Goal: Task Accomplishment & Management: Use online tool/utility

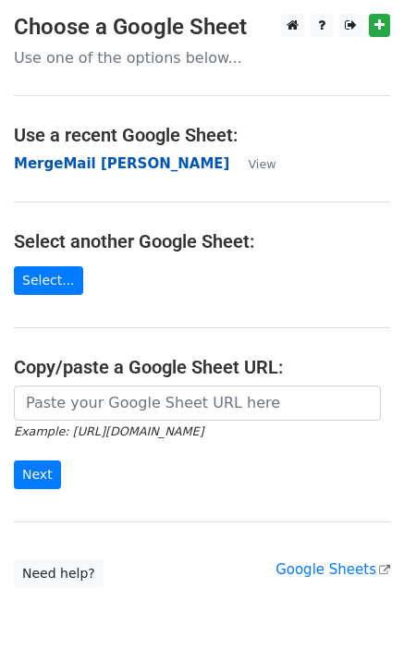
click at [121, 161] on strong "MergeMail Rebecca Ferguson" at bounding box center [121, 163] width 215 height 17
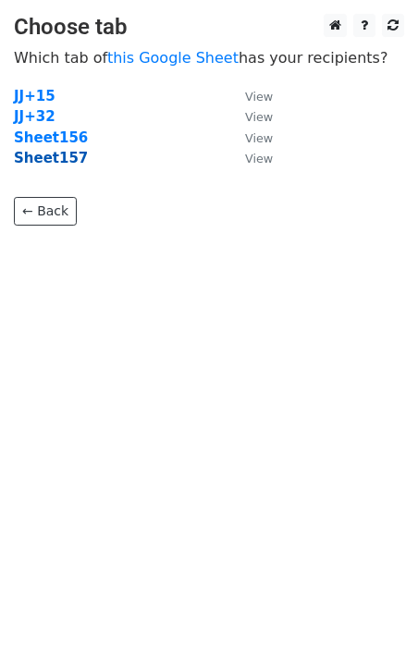
click at [66, 161] on strong "Sheet157" at bounding box center [51, 158] width 74 height 17
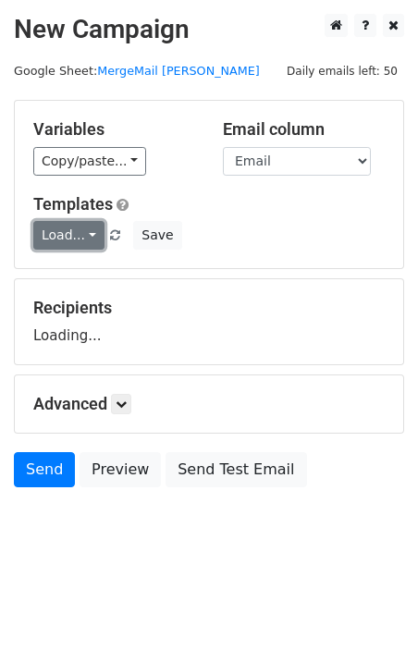
click at [76, 236] on link "Load..." at bounding box center [68, 235] width 71 height 29
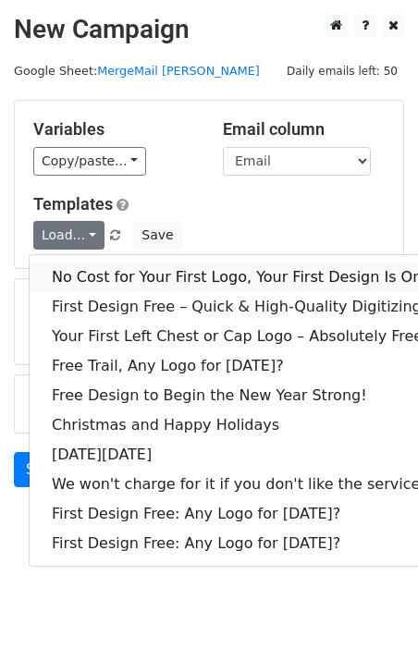
click at [112, 282] on link "No Cost for Your First Logo, Your First Design Is On Us!" at bounding box center [252, 278] width 444 height 30
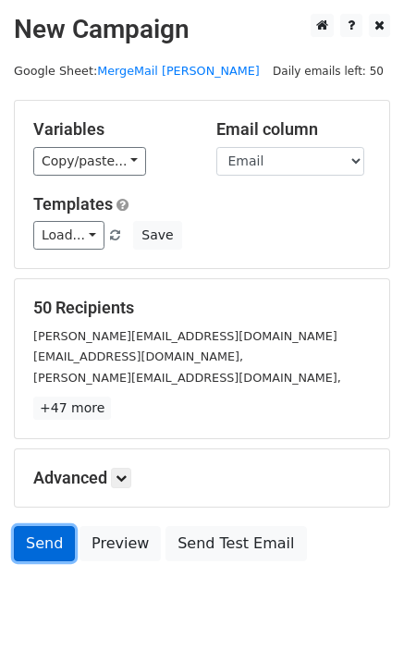
click at [44, 535] on link "Send" at bounding box center [44, 543] width 61 height 35
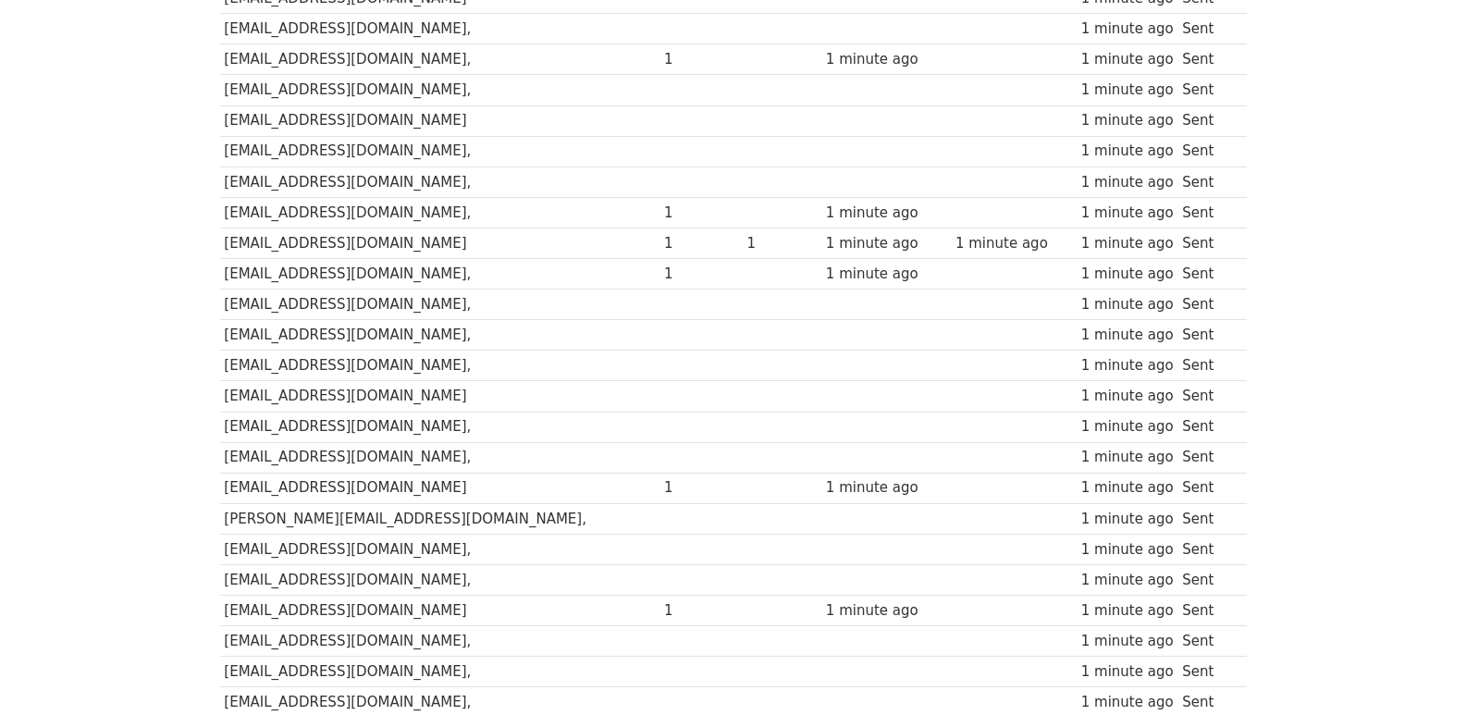
scroll to position [1287, 0]
